Goal: Find specific page/section: Find specific page/section

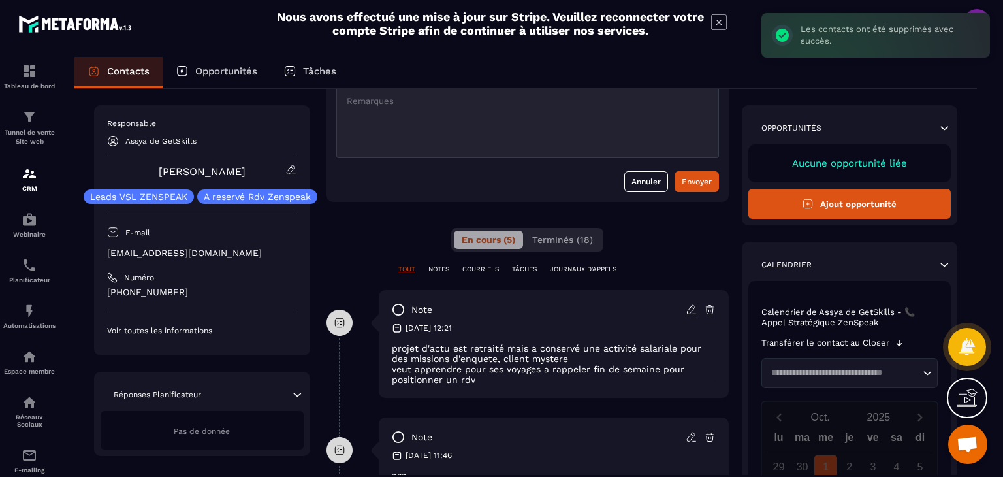
scroll to position [131, 0]
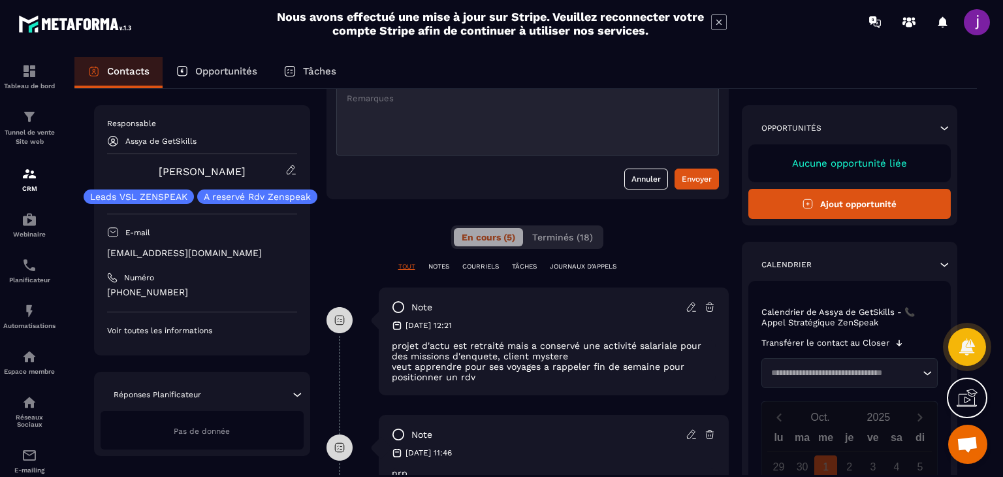
drag, startPoint x: 450, startPoint y: 325, endPoint x: 556, endPoint y: 321, distance: 105.8
click at [556, 321] on div "[DATE] 12:21" at bounding box center [554, 325] width 324 height 10
click at [578, 312] on div "note" at bounding box center [554, 306] width 324 height 13
drag, startPoint x: 491, startPoint y: 318, endPoint x: 0, endPoint y: 296, distance: 491.4
click at [0, 296] on section "Tableau de bord Tunnel de vente Site web CRM Webinaire Planificateur Automatisa…" at bounding box center [501, 279] width 1003 height 470
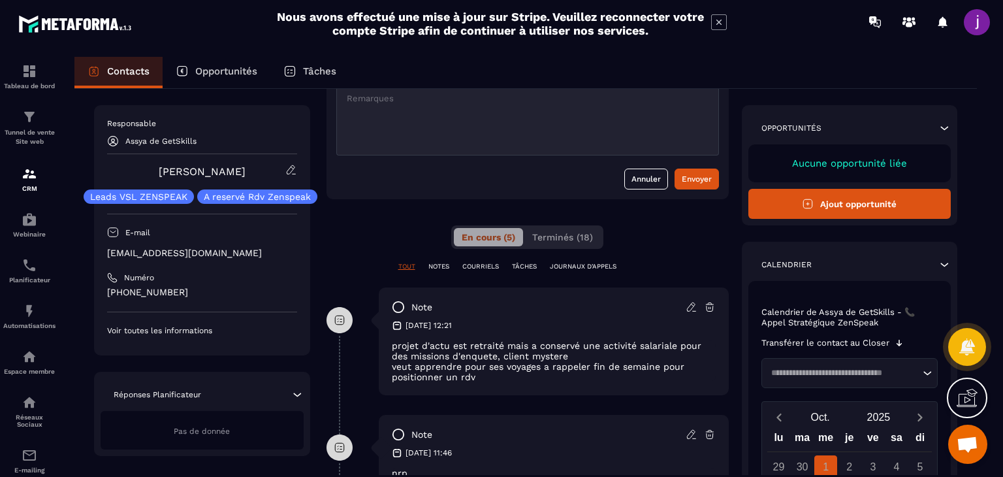
click at [654, 302] on div "note" at bounding box center [554, 306] width 324 height 13
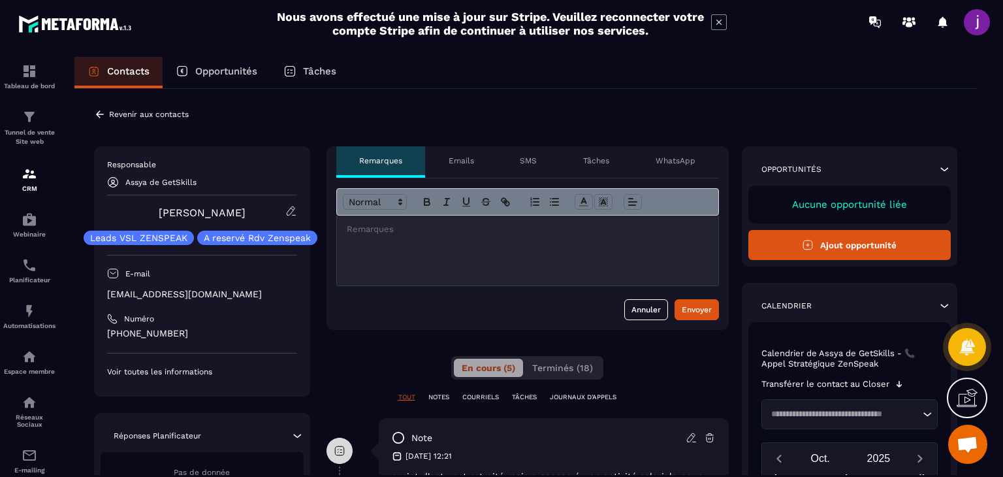
click at [105, 114] on icon at bounding box center [100, 114] width 12 height 12
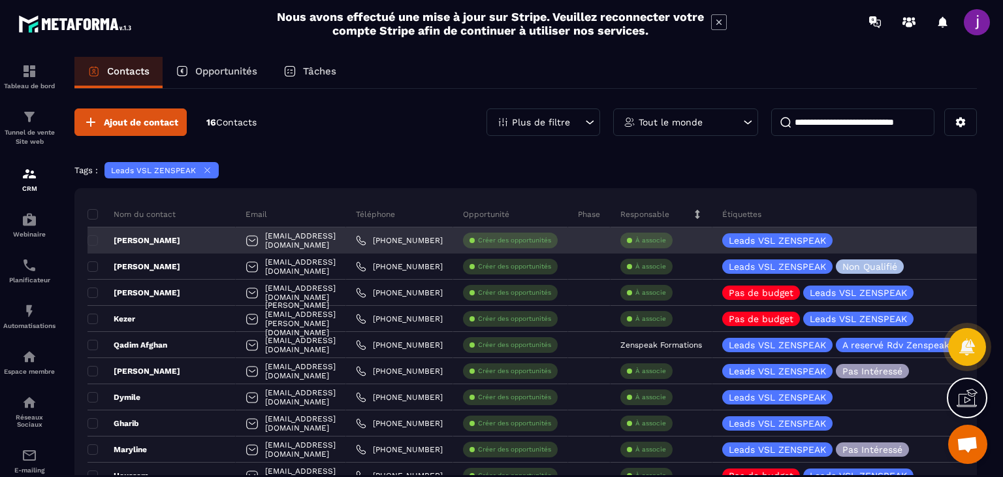
click at [167, 240] on div "[PERSON_NAME]" at bounding box center [161, 240] width 148 height 26
